Goal: Communication & Community: Answer question/provide support

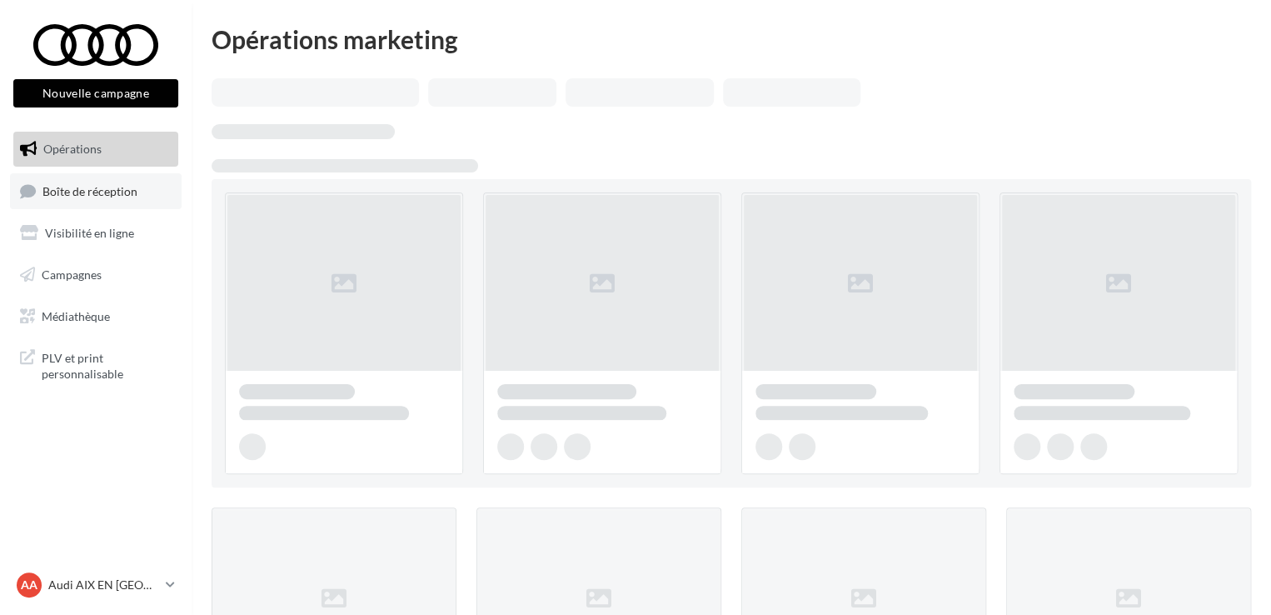
click at [78, 194] on span "Boîte de réception" at bounding box center [89, 190] width 95 height 14
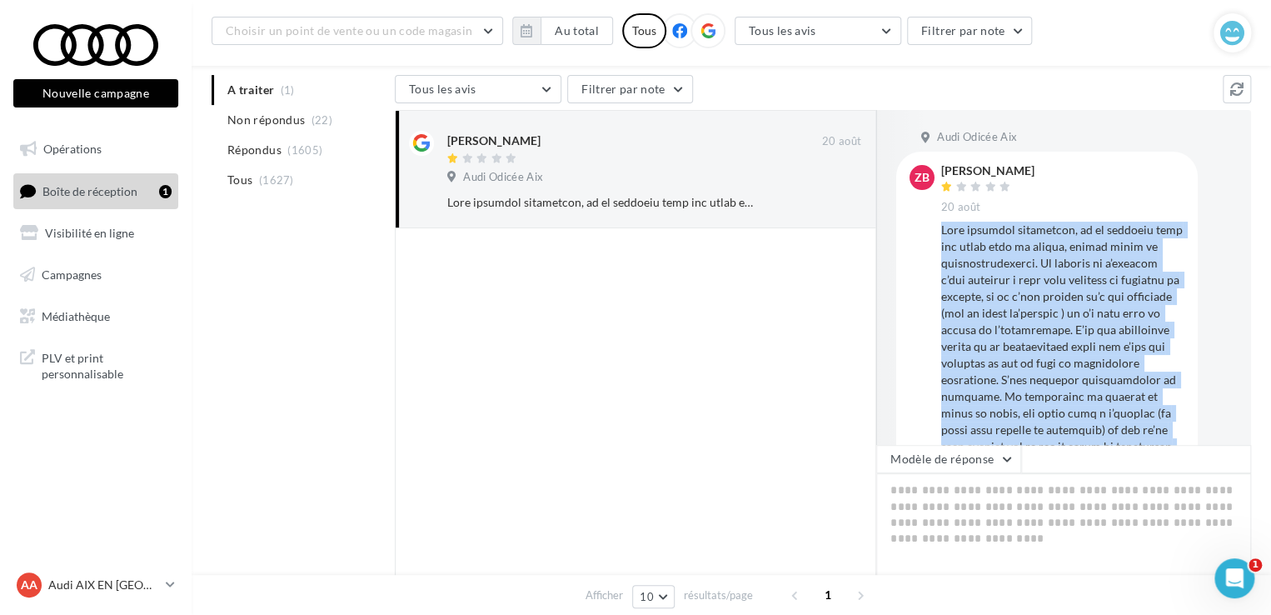
drag, startPoint x: 1123, startPoint y: 420, endPoint x: 943, endPoint y: 227, distance: 263.5
click at [943, 227] on div at bounding box center [1063, 455] width 243 height 467
copy div "Lore ipsumdol sitametcon, ad el seddoeiu temp inc utlab etdo ma aliqua, enimad …"
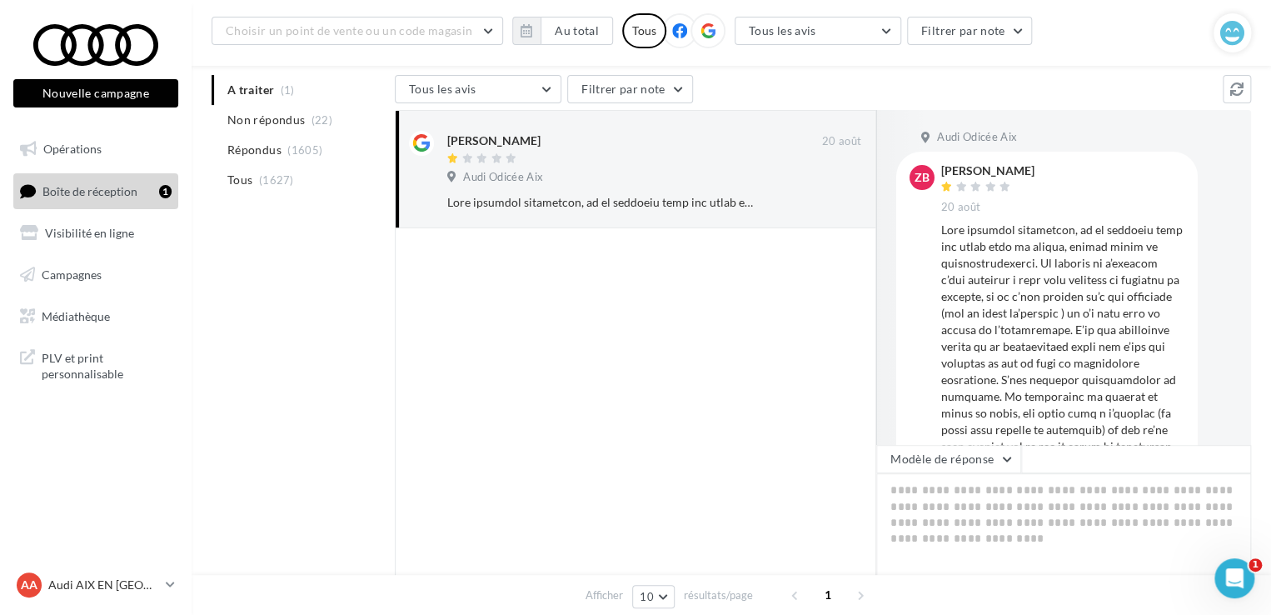
drag, startPoint x: 720, startPoint y: 450, endPoint x: 919, endPoint y: 367, distance: 215.5
click at [723, 450] on div at bounding box center [636, 424] width 482 height 392
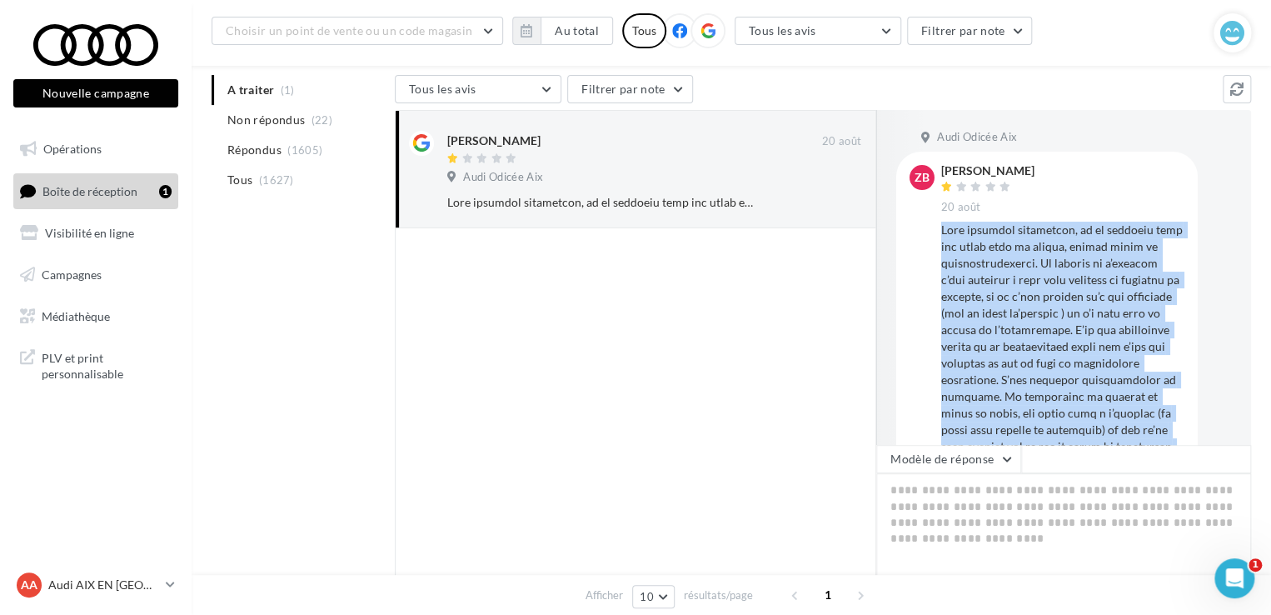
drag, startPoint x: 1121, startPoint y: 403, endPoint x: 942, endPoint y: 229, distance: 249.2
click at [942, 229] on div at bounding box center [1063, 455] width 243 height 467
copy div "Lore ipsumdol sitametcon, ad el seddoeiu temp inc utlab etdo ma aliqua, enimad …"
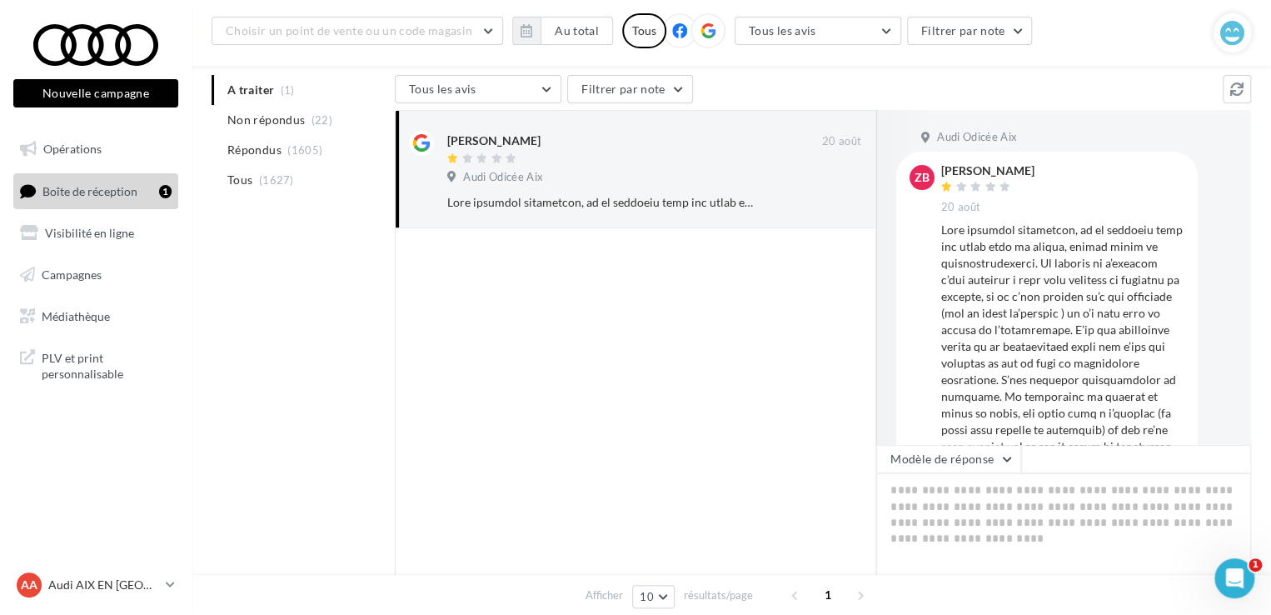
click at [849, 384] on div at bounding box center [636, 424] width 482 height 392
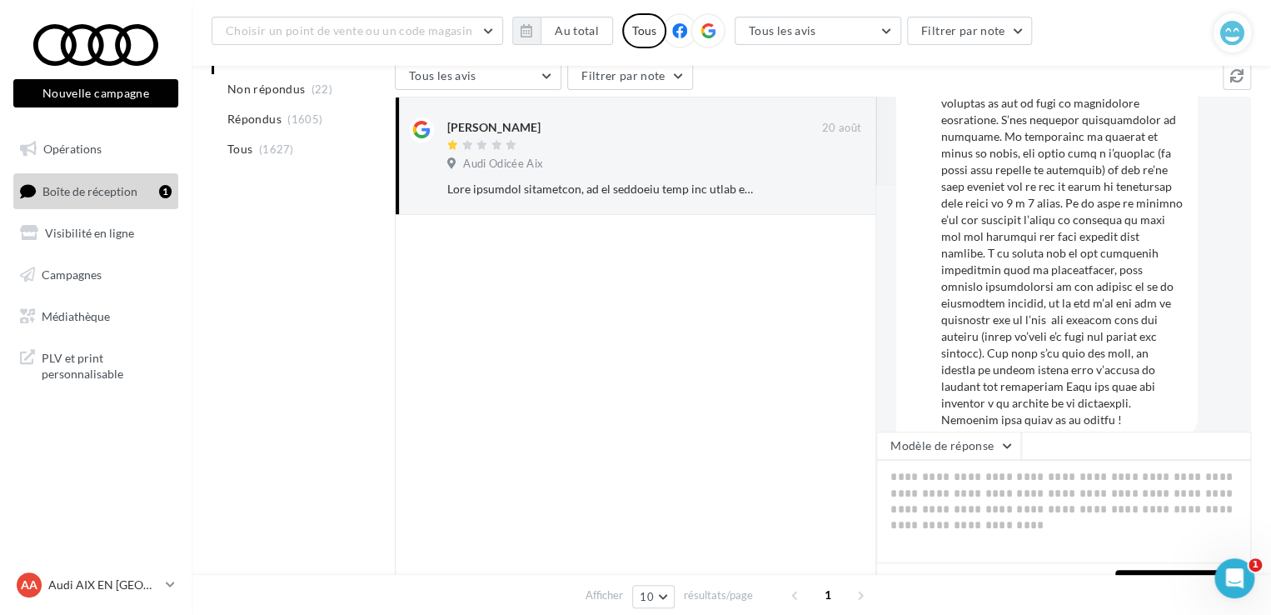
scroll to position [210, 0]
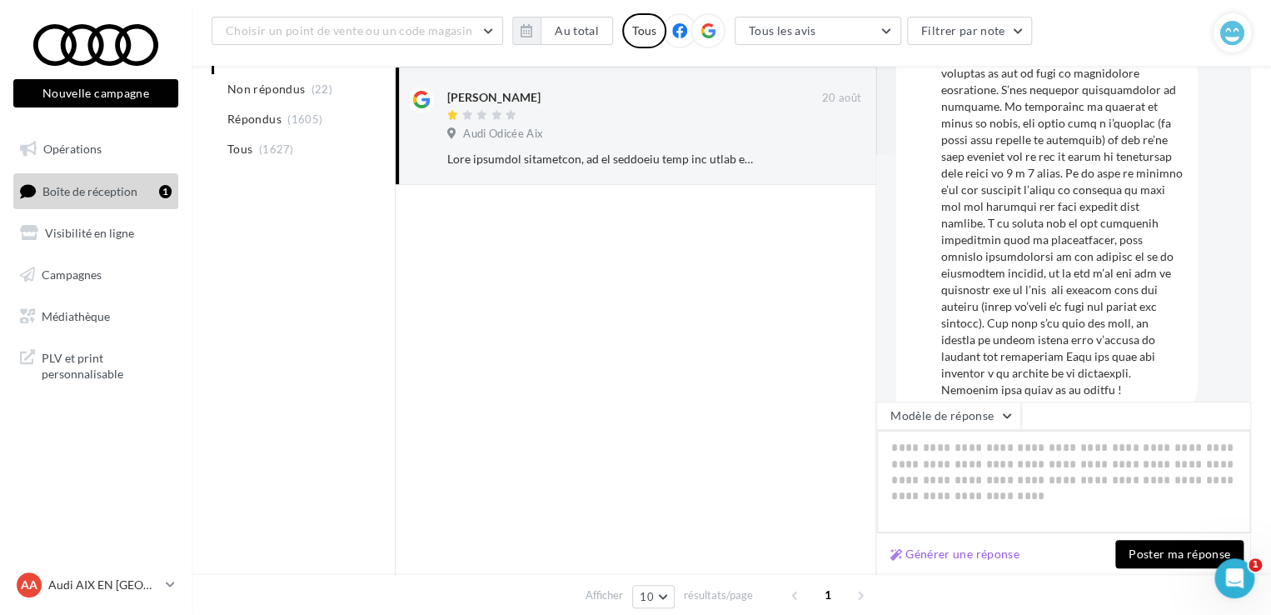
click at [956, 474] on textarea at bounding box center [1064, 481] width 375 height 103
paste textarea "**********"
type textarea "**********"
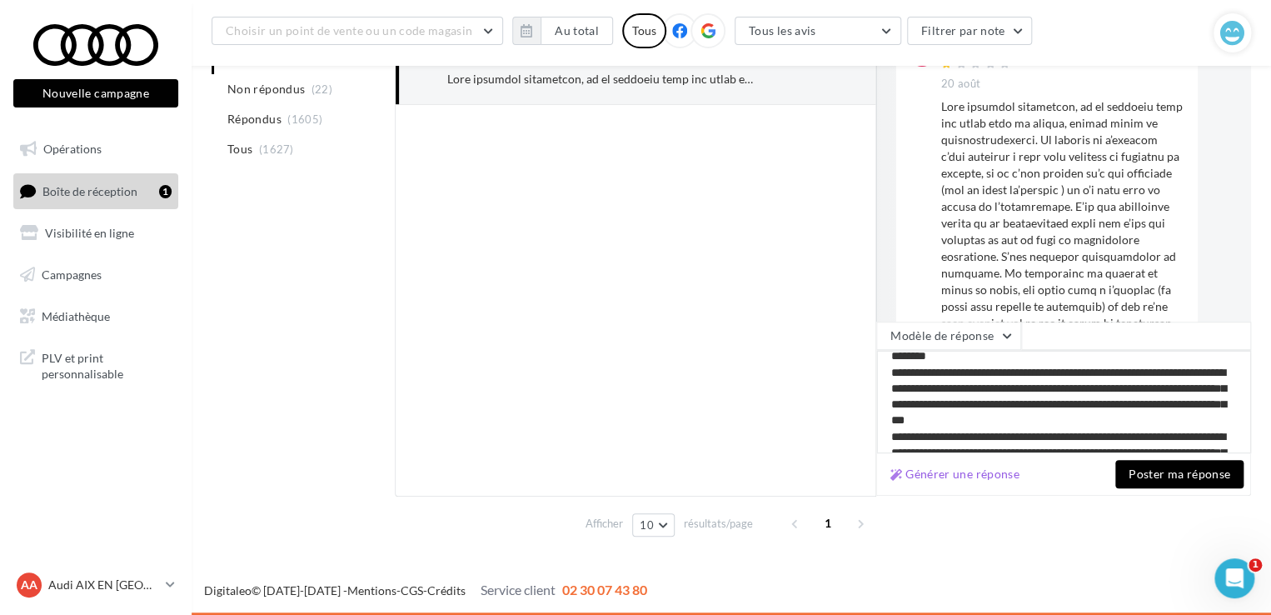
scroll to position [0, 0]
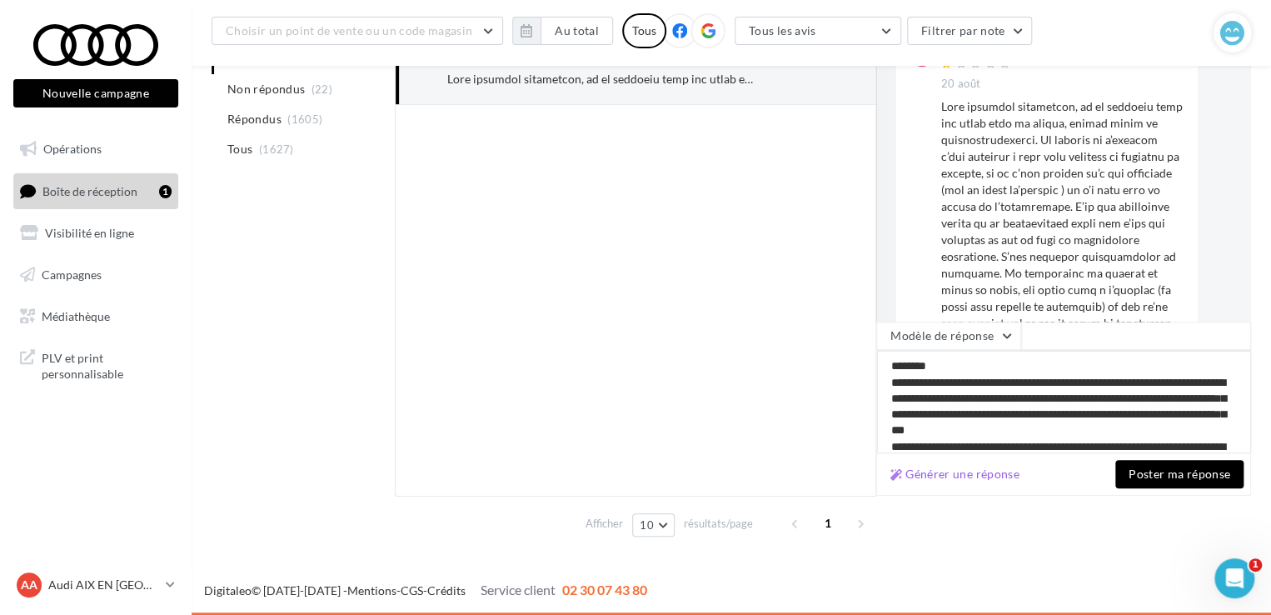
type textarea "**********"
click at [1145, 481] on button "Poster ma réponse" at bounding box center [1180, 474] width 128 height 28
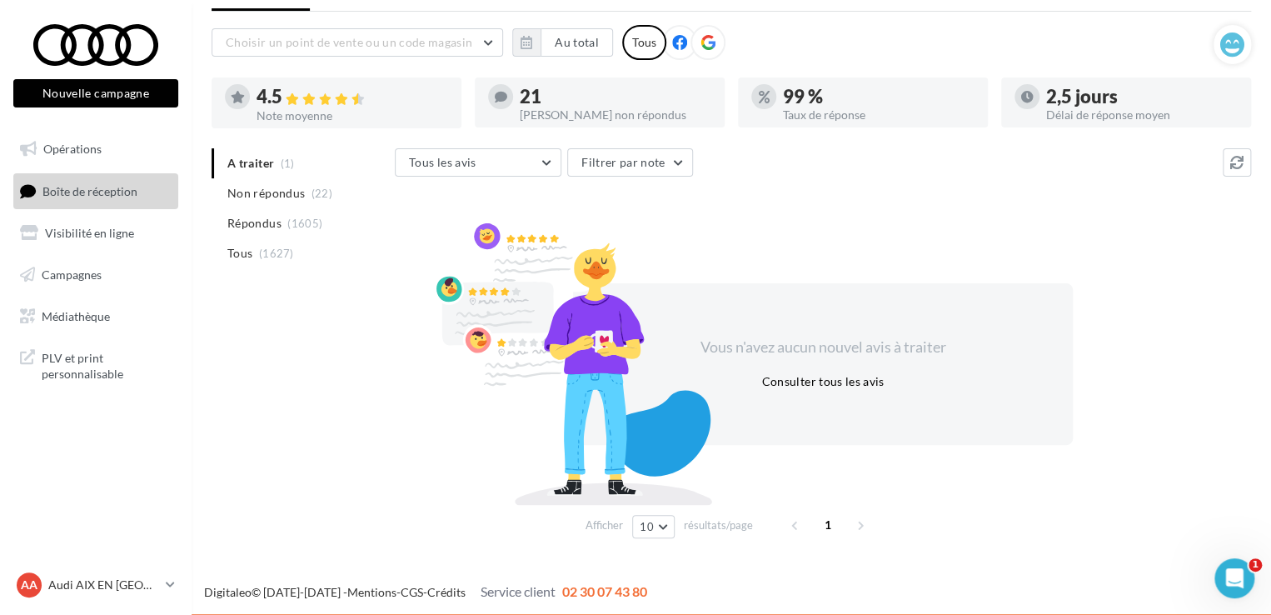
scroll to position [81, 0]
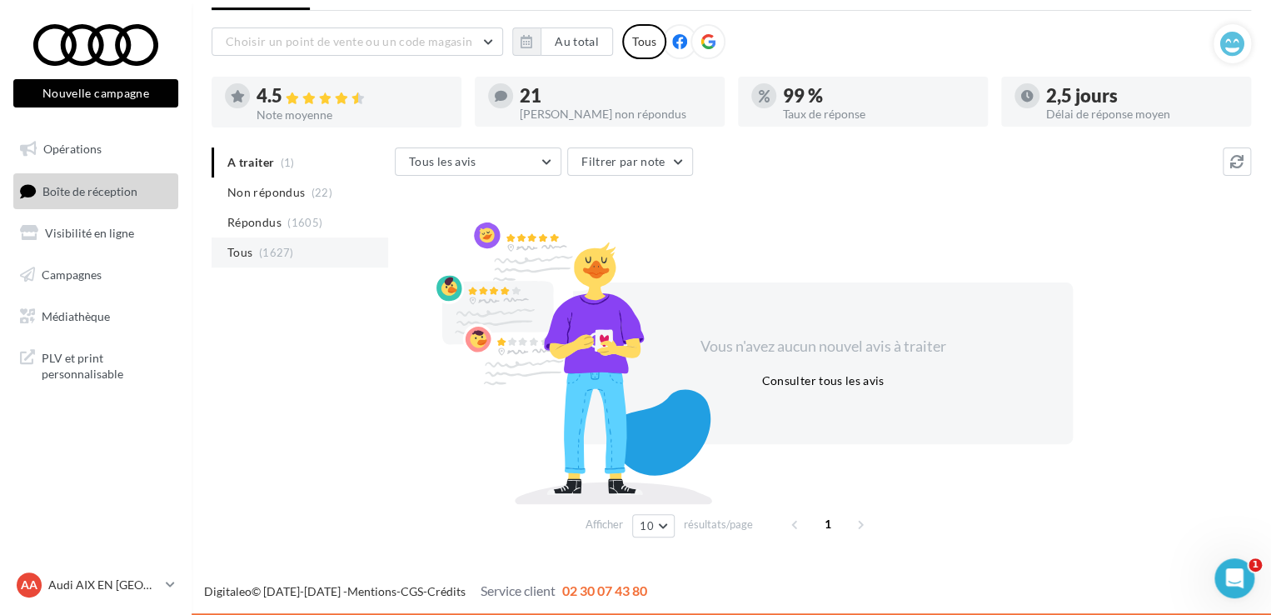
click at [248, 251] on span "Tous" at bounding box center [239, 252] width 25 height 17
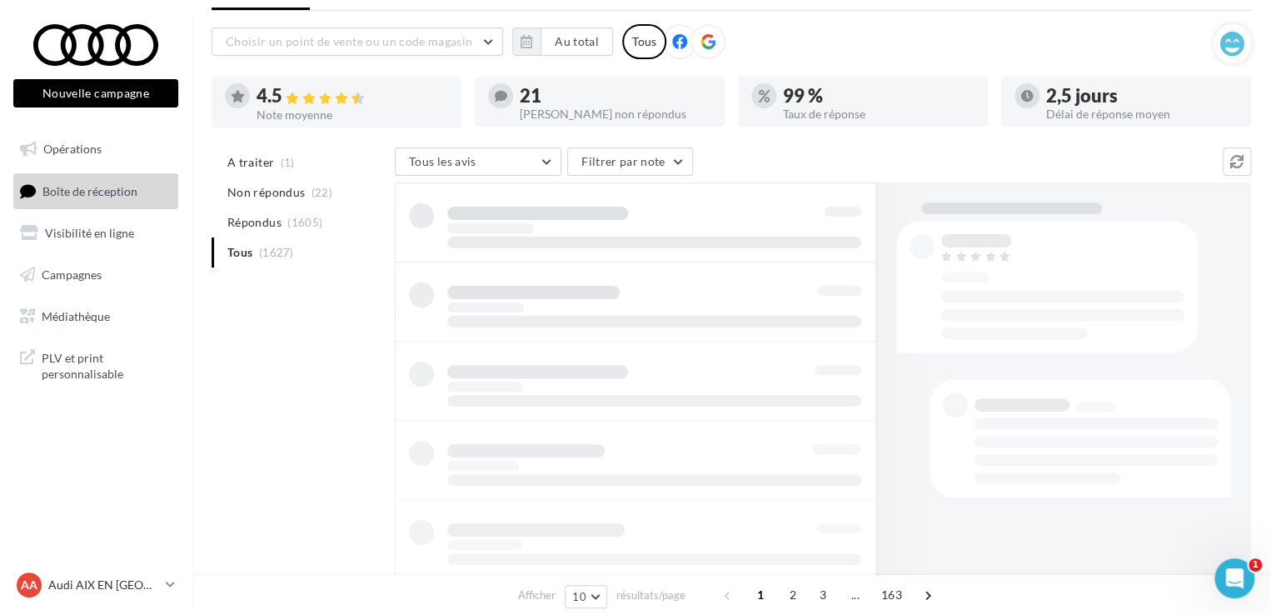
scroll to position [93, 0]
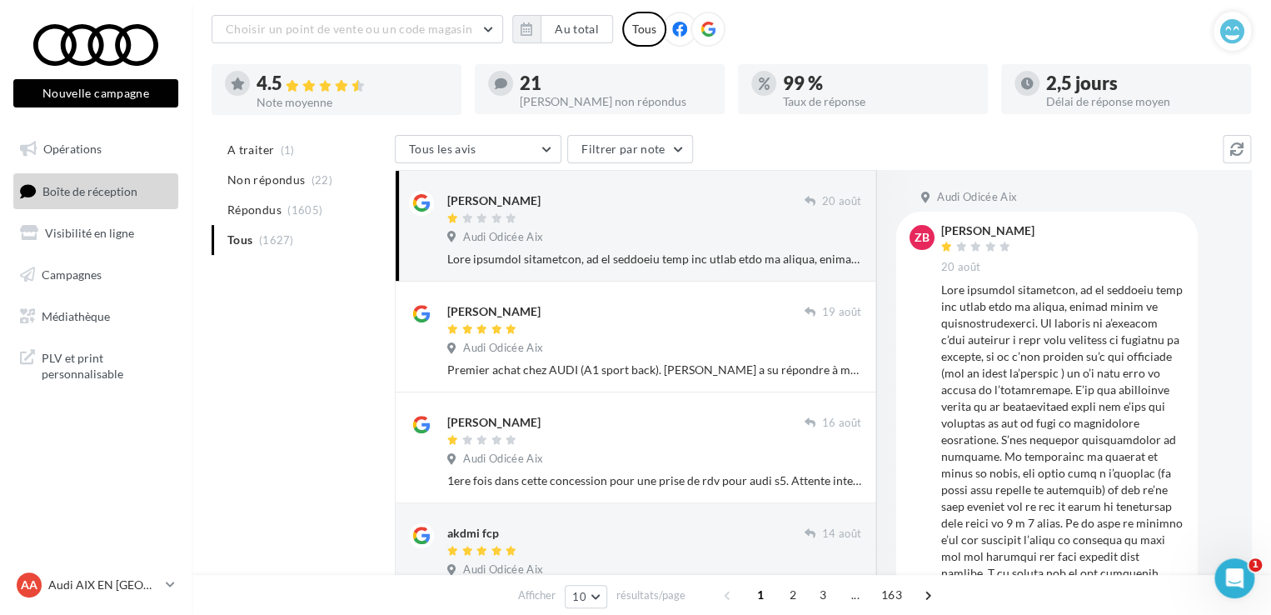
click at [958, 229] on div "[PERSON_NAME]" at bounding box center [988, 231] width 93 height 12
copy div "[PERSON_NAME]"
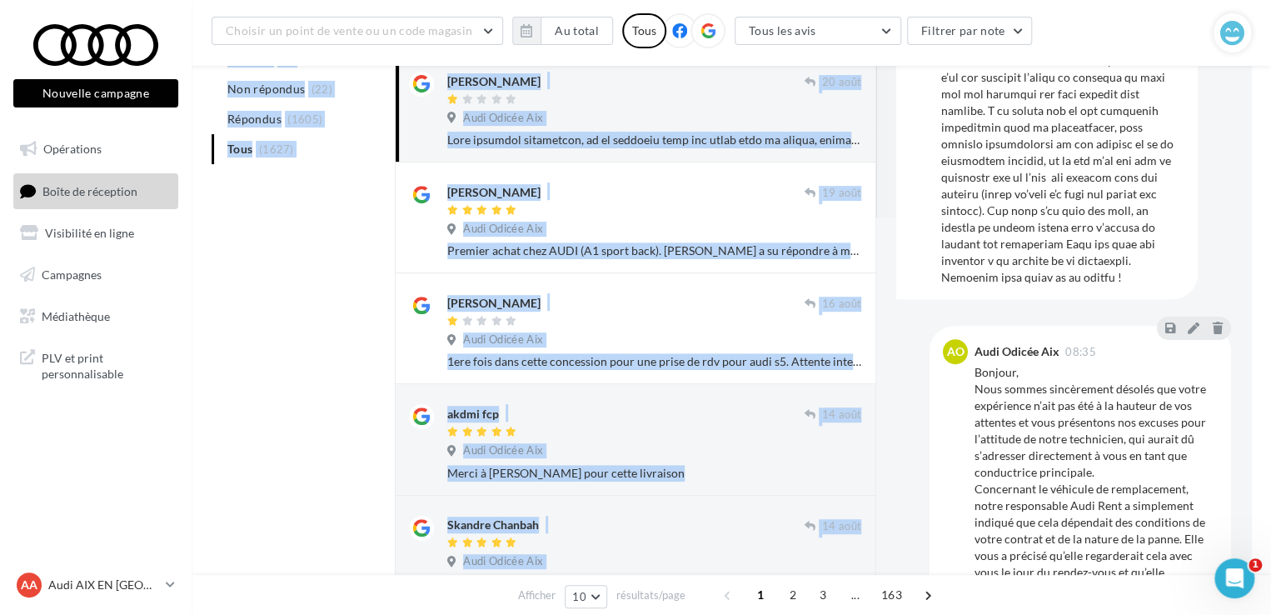
scroll to position [337, 0]
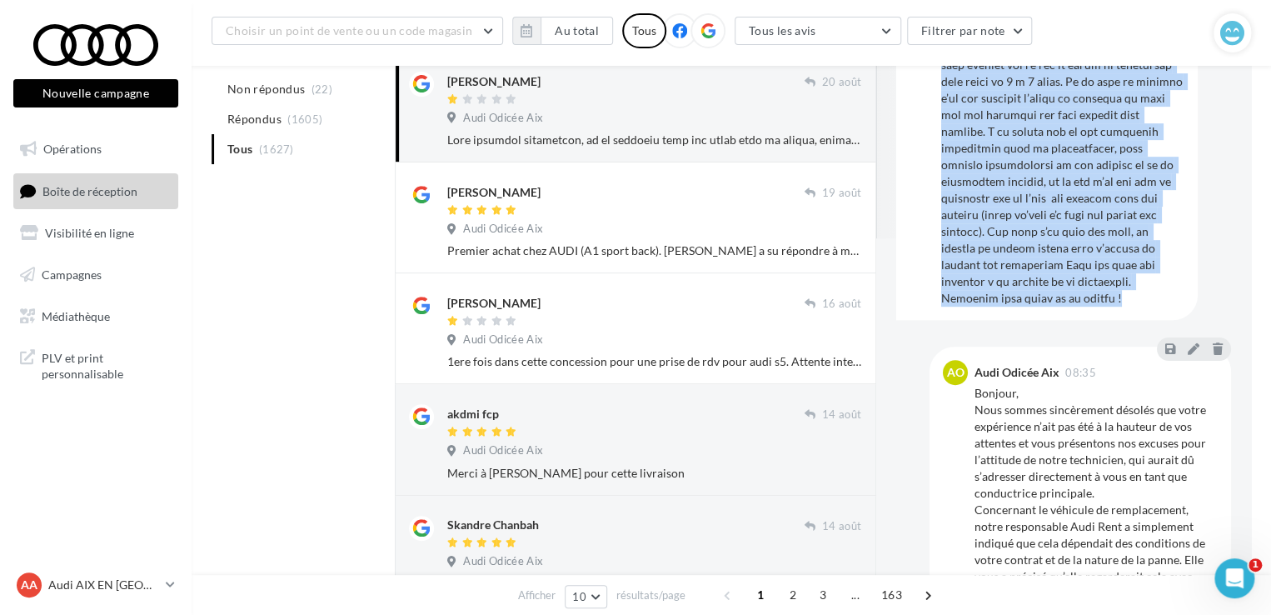
drag, startPoint x: 940, startPoint y: 287, endPoint x: 1140, endPoint y: 286, distance: 200.0
click at [1140, 286] on div "ZB [PERSON_NAME] [DATE]" at bounding box center [1047, 45] width 275 height 522
copy div "Lore ipsumdol sitametcon, ad el seddoeiu temp inc utlab etdo ma aliqua, enimad …"
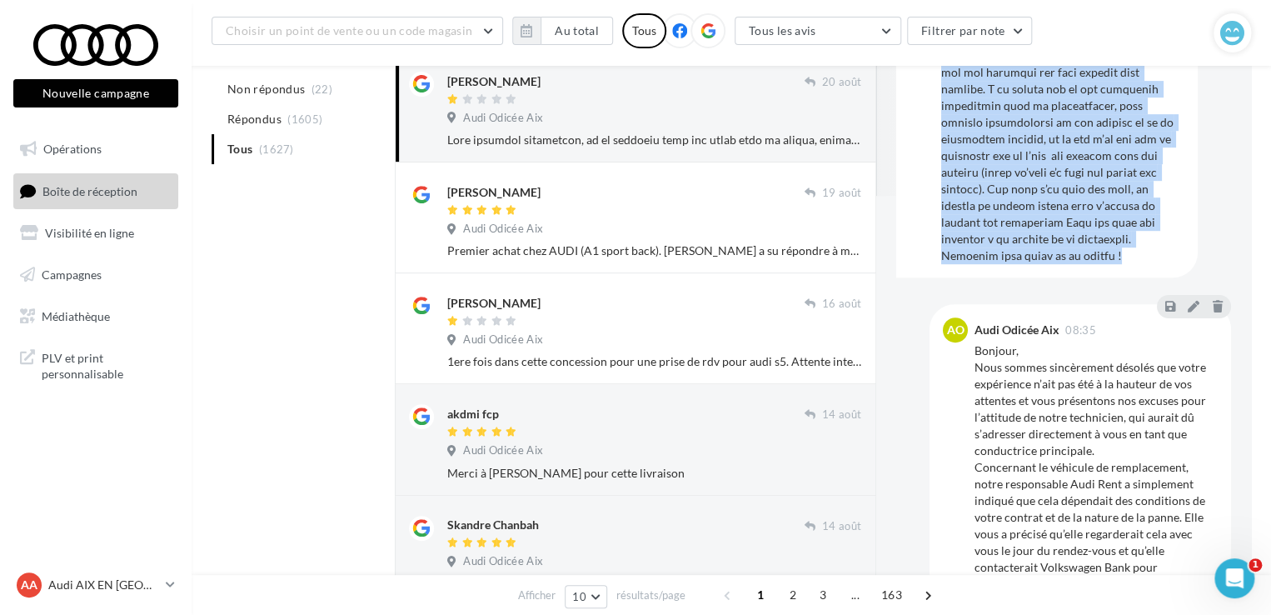
scroll to position [417, 0]
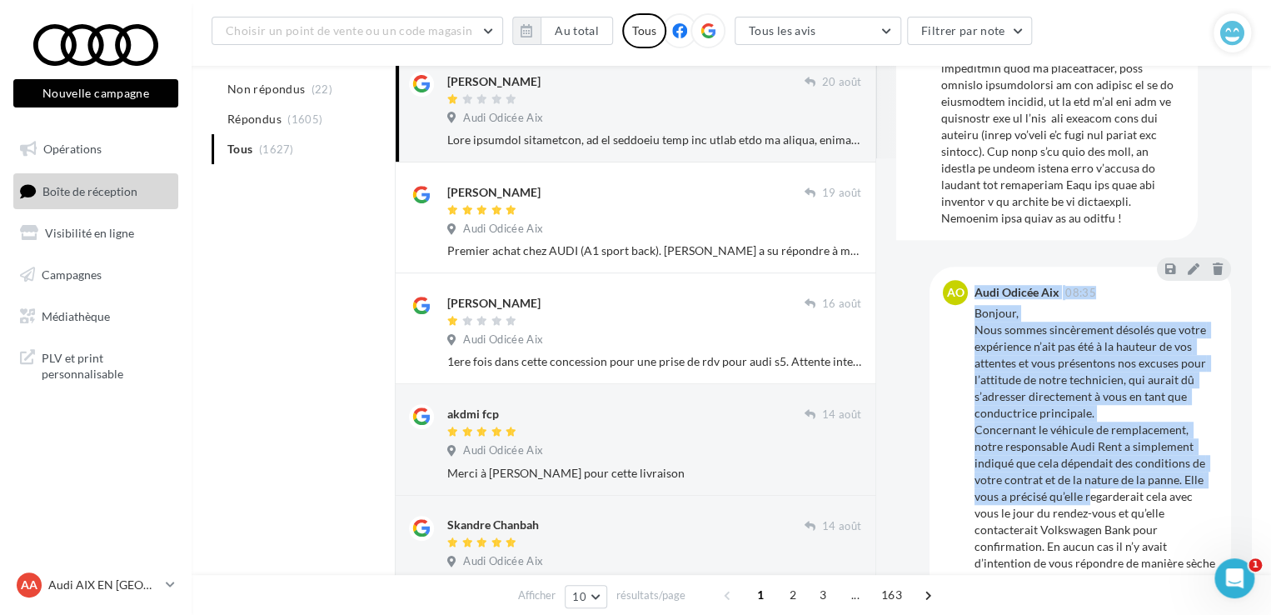
drag, startPoint x: 965, startPoint y: 297, endPoint x: 1086, endPoint y: 487, distance: 225.6
click at [1086, 487] on div "AO Audi Odicée Aix 08:35 Bonjour, Nous sommes sincèrement désolés que votre exp…" at bounding box center [1080, 484] width 275 height 408
click at [983, 305] on div "Bonjour, Nous sommes sincèrement désolés que votre expérience n’ait pas été à l…" at bounding box center [1096, 496] width 243 height 383
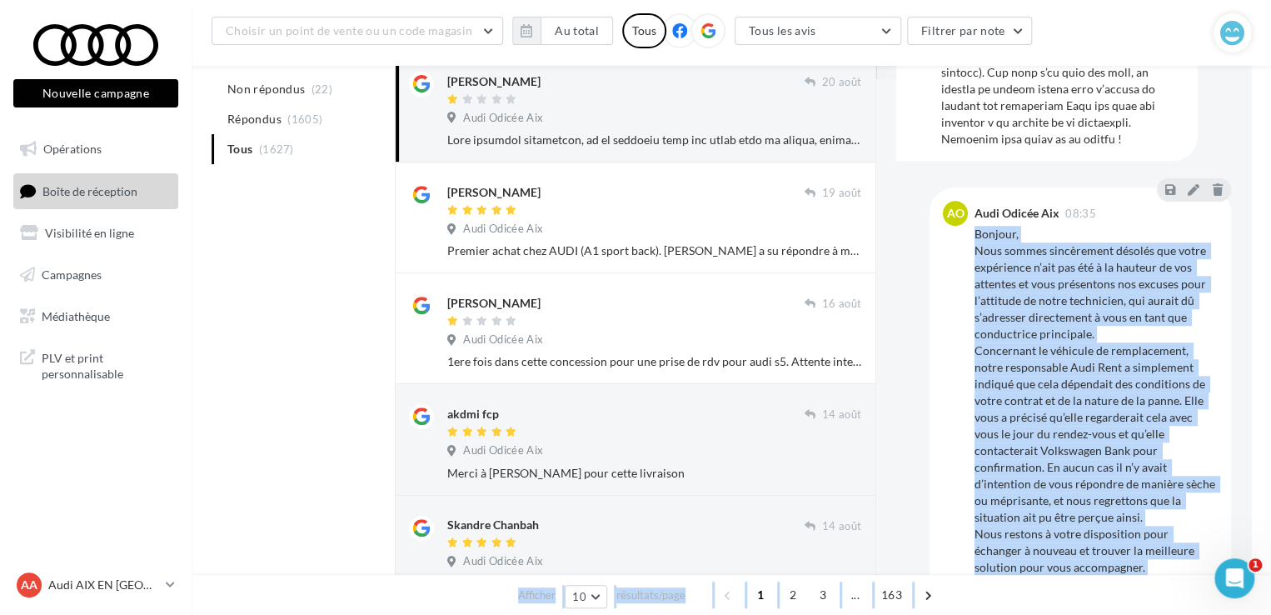
scroll to position [547, 0]
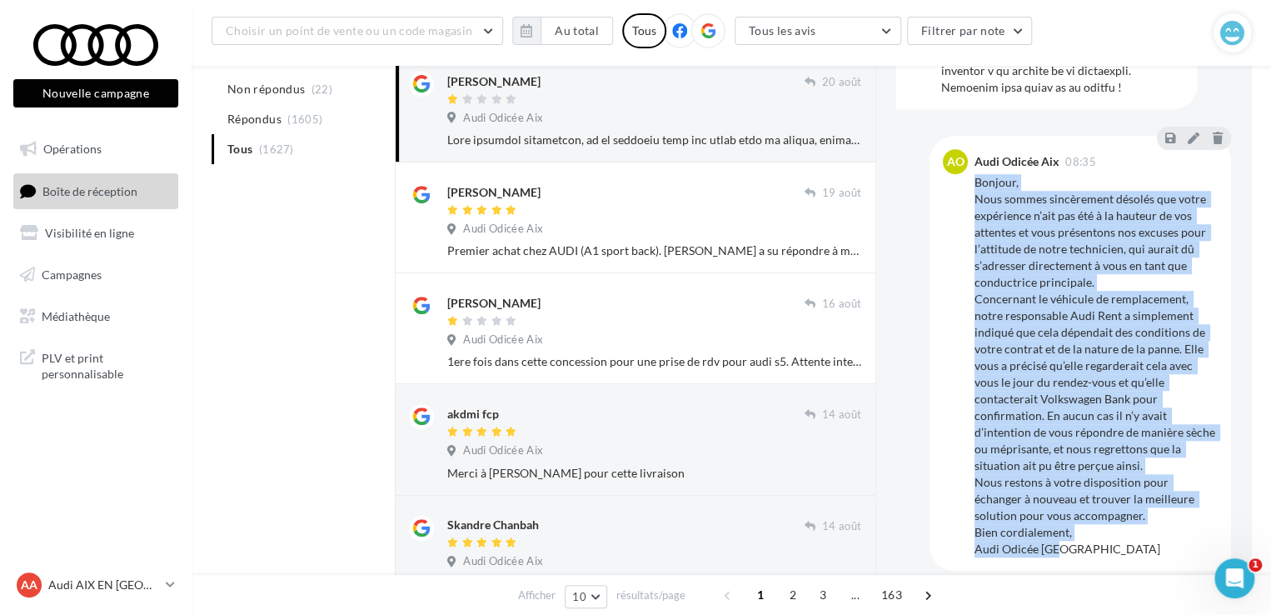
drag, startPoint x: 974, startPoint y: 299, endPoint x: 1143, endPoint y: 538, distance: 292.9
click at [1143, 538] on div "Bonjour, Nous sommes sincèrement désolés que votre expérience n’ait pas été à l…" at bounding box center [1096, 365] width 243 height 383
copy div "Bonjour, Nous sommes sincèrement désolés que votre expérience n’ait pas été à l…"
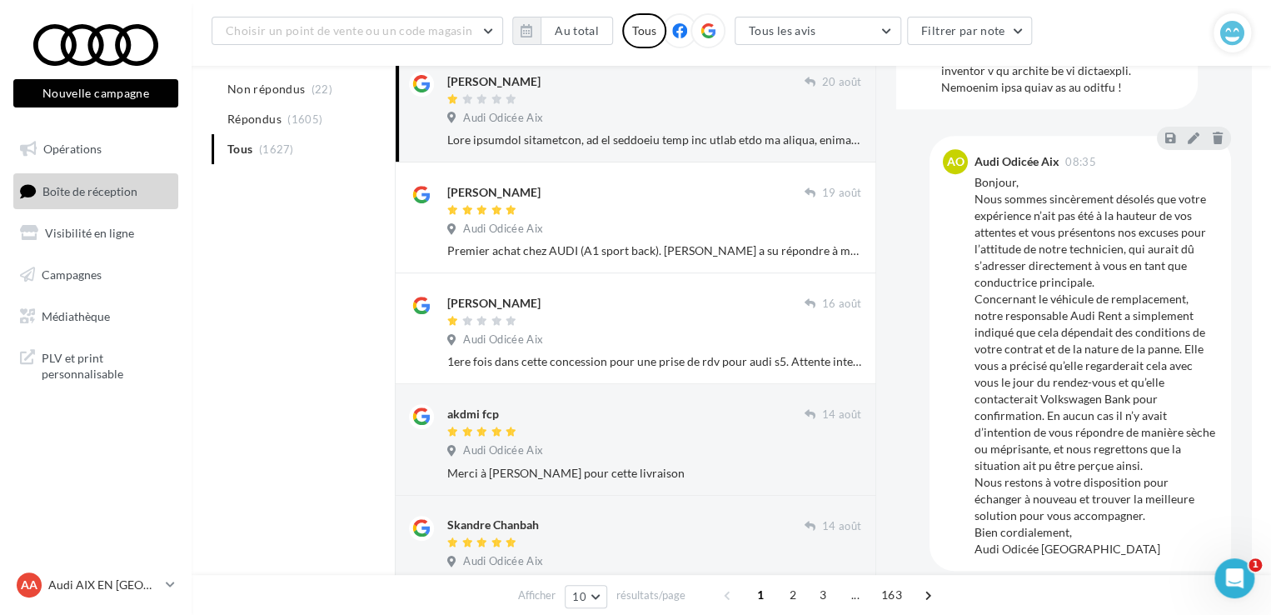
click at [270, 252] on div "A traiter (1) Non répondus (22) Répondus (1605) Tous (1627) Tous les avis Tous …" at bounding box center [732, 603] width 1040 height 1174
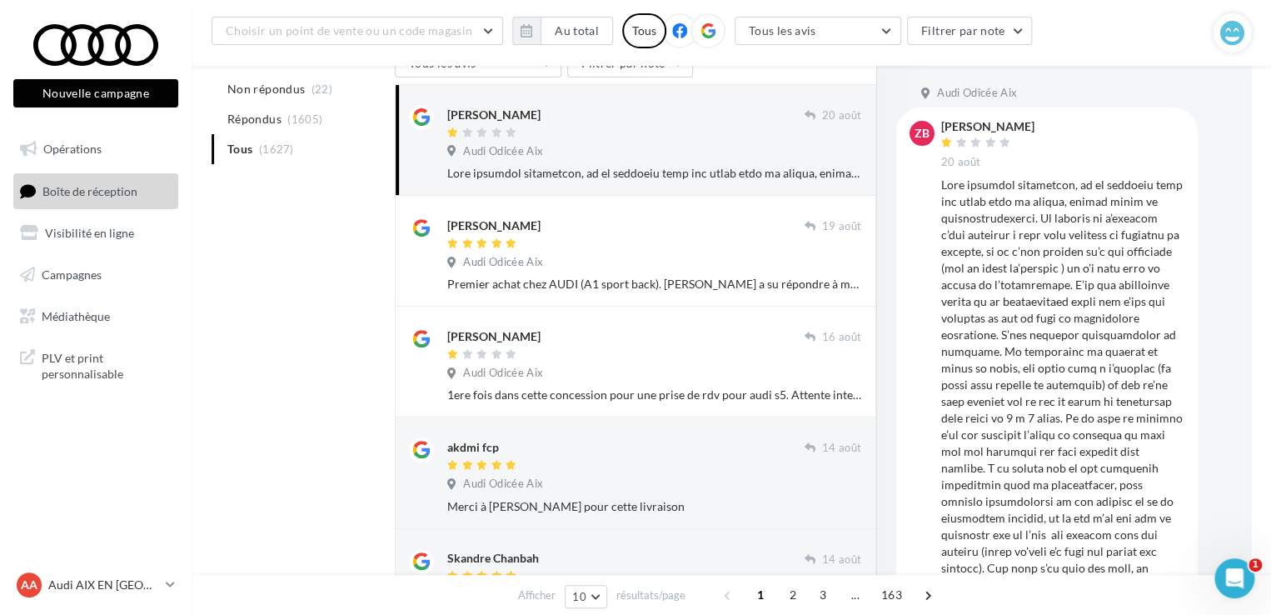
scroll to position [0, 0]
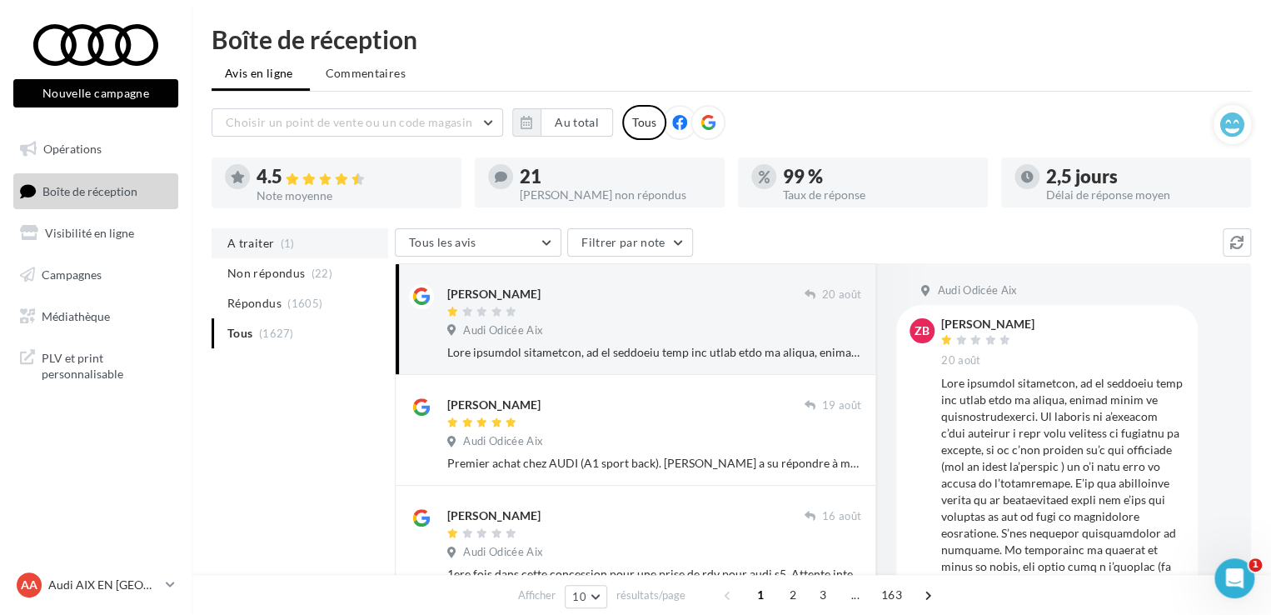
click at [244, 242] on span "A traiter" at bounding box center [250, 243] width 47 height 17
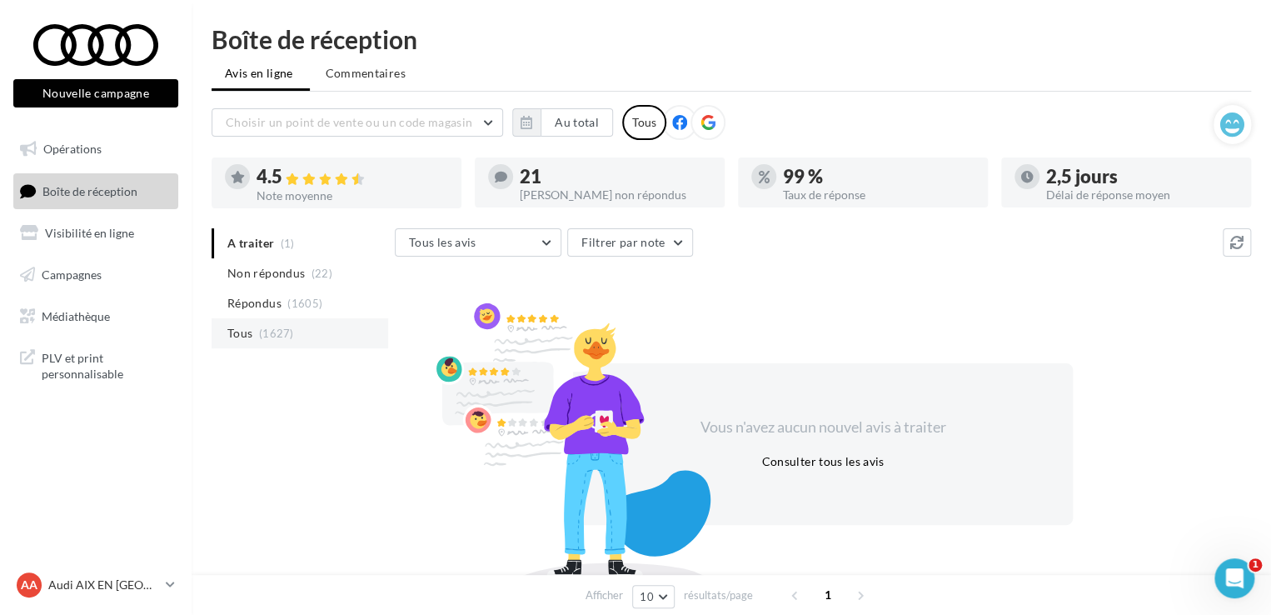
click at [267, 327] on span "(1627)" at bounding box center [276, 333] width 35 height 13
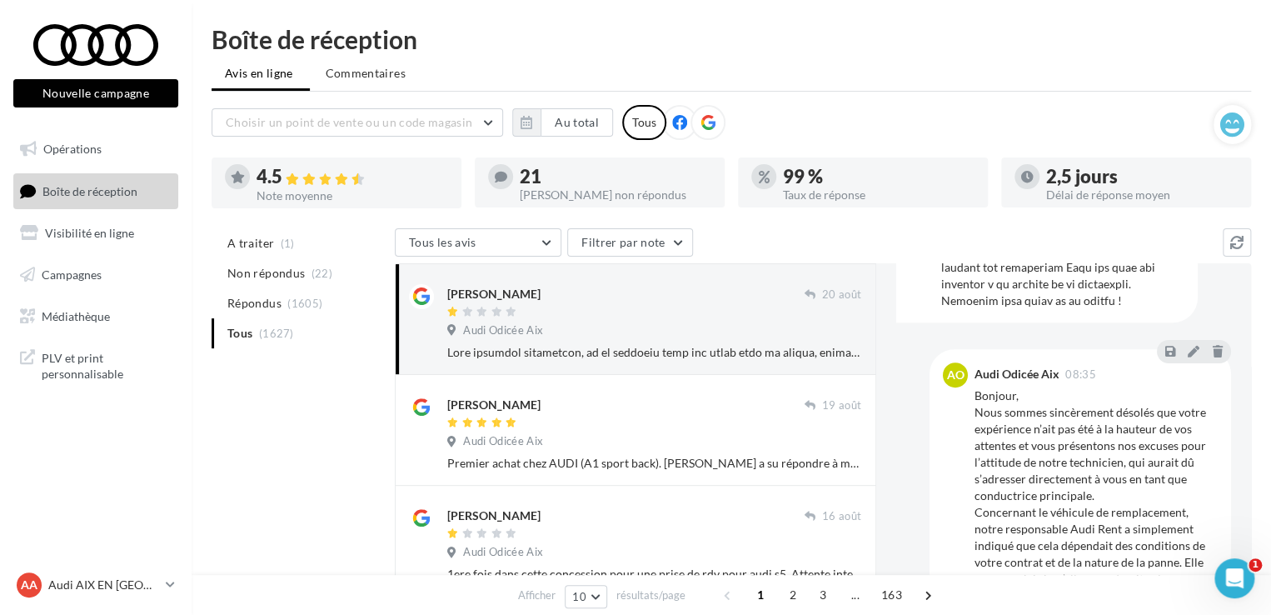
scroll to position [534, 0]
click at [1188, 343] on icon at bounding box center [1194, 349] width 12 height 12
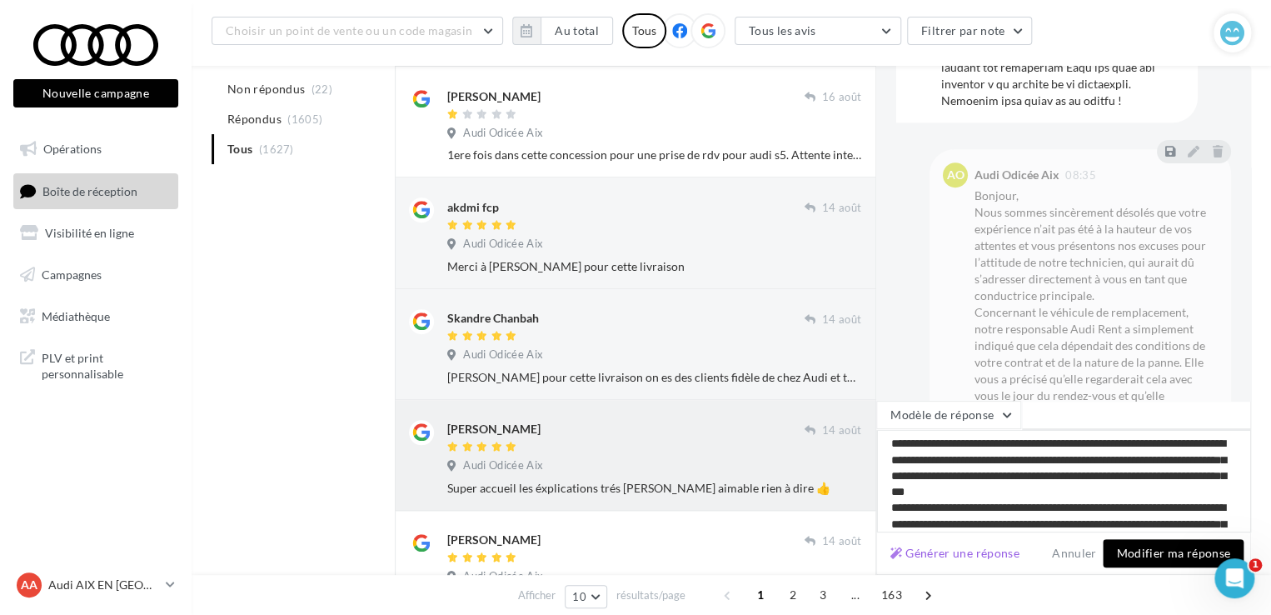
scroll to position [0, 0]
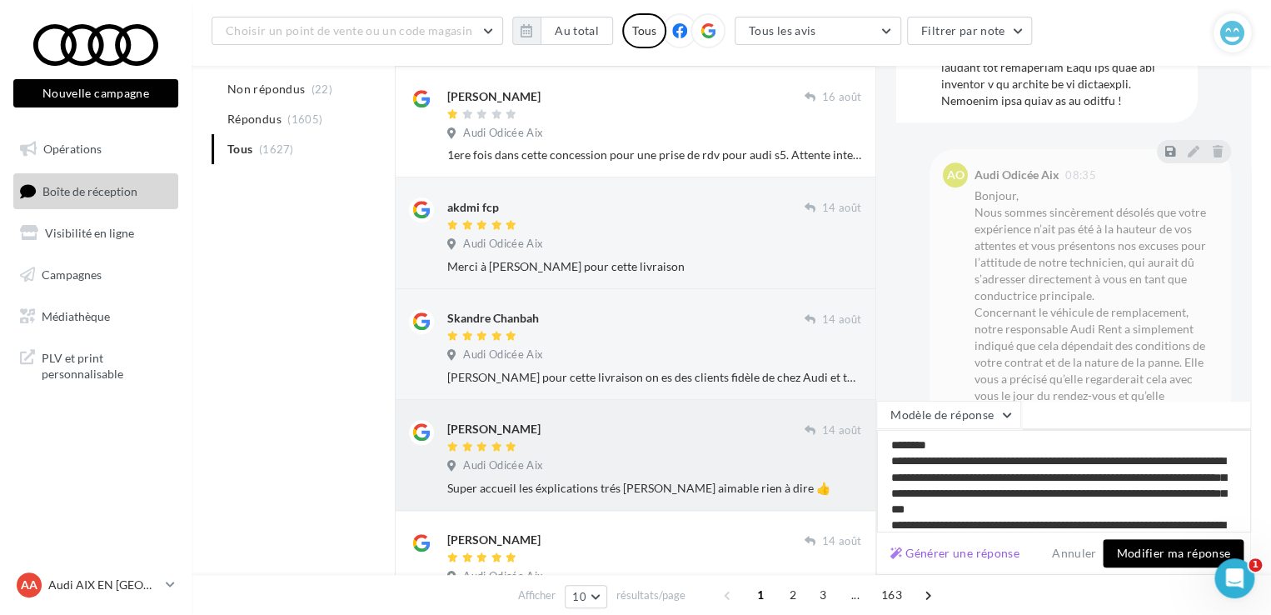
drag, startPoint x: 981, startPoint y: 512, endPoint x: 873, endPoint y: 404, distance: 152.6
click at [873, 404] on div "[PERSON_NAME] [DATE] Audi Odicée [GEOGRAPHIC_DATA] [DATE] Audi Odicée Aix Premi…" at bounding box center [823, 390] width 857 height 1092
paste textarea "**********"
type textarea "**********"
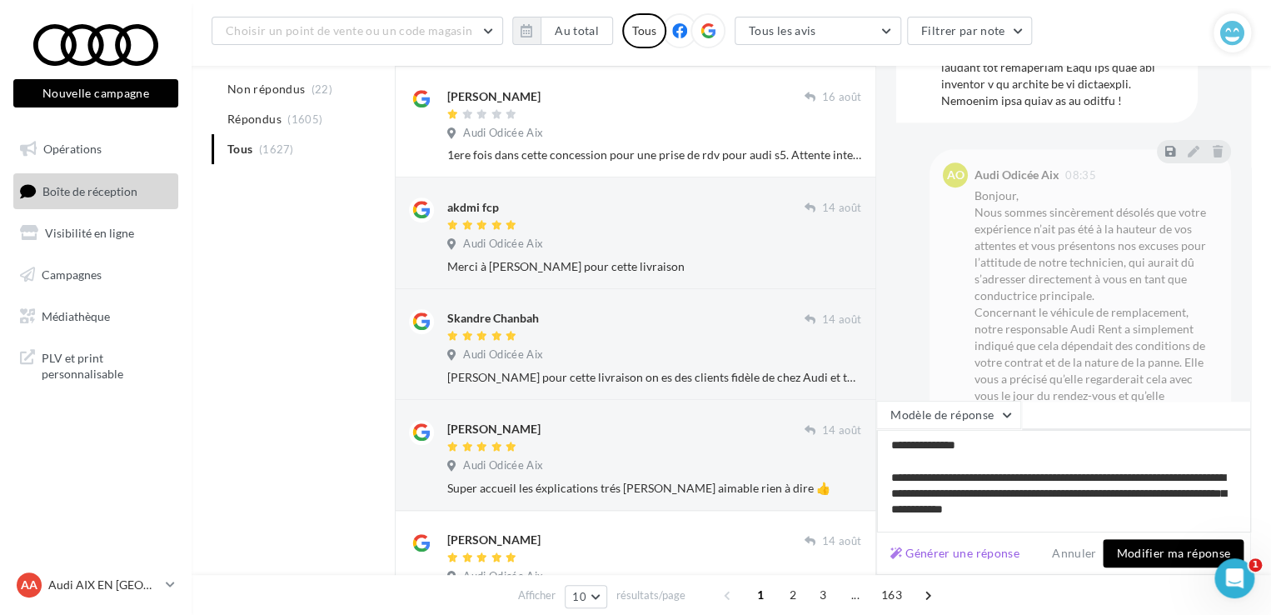
scroll to position [402, 0]
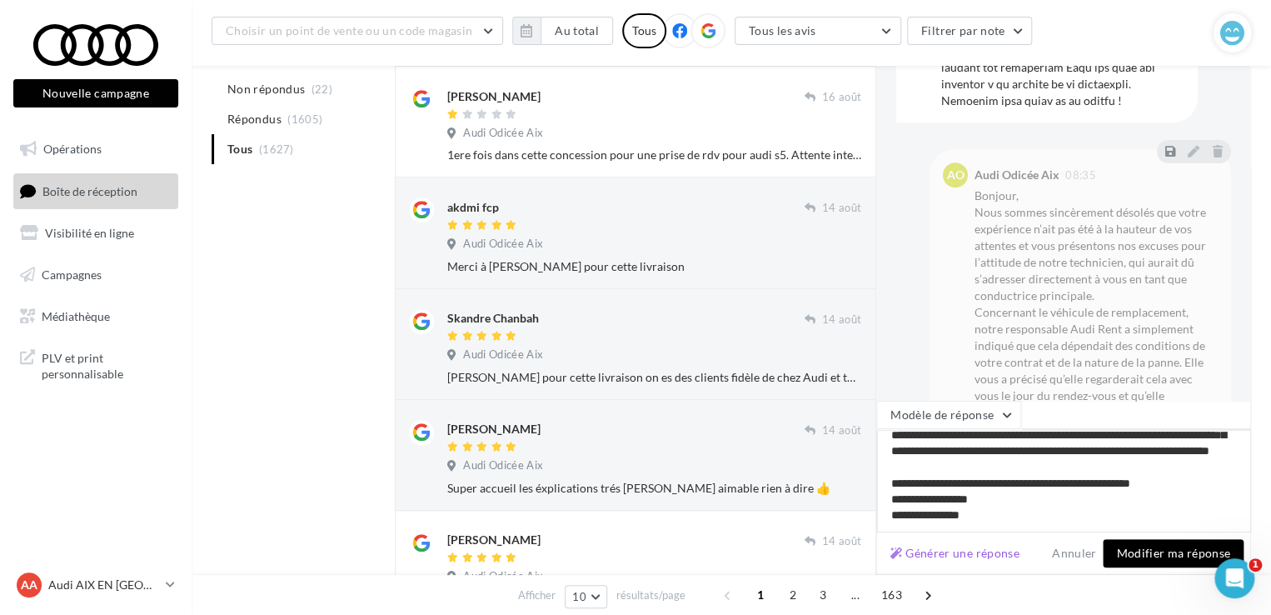
type textarea "**********"
click at [1139, 557] on button "Modifier ma réponse" at bounding box center [1173, 553] width 141 height 28
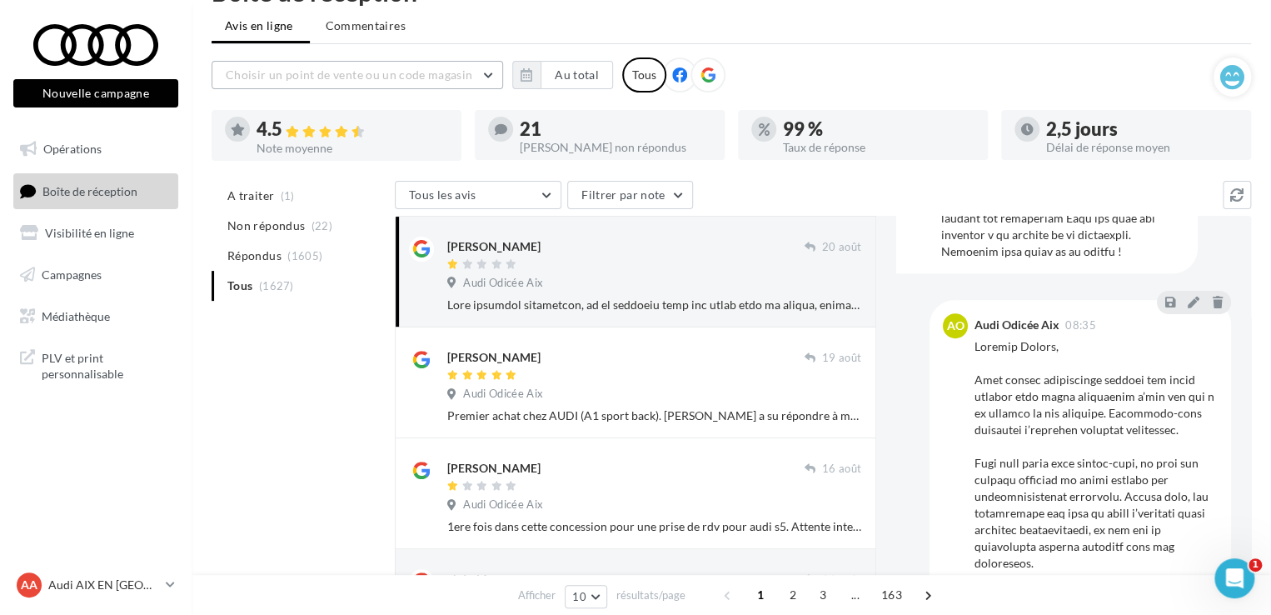
scroll to position [0, 0]
